Goal: Task Accomplishment & Management: Use online tool/utility

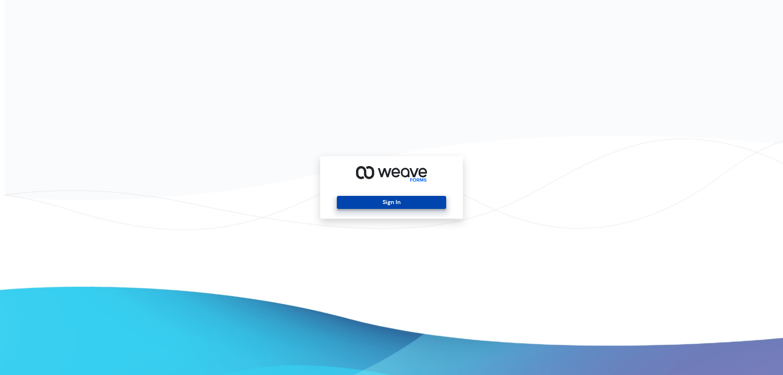
click at [374, 203] on button "Sign In" at bounding box center [391, 202] width 109 height 13
